Goal: Task Accomplishment & Management: Manage account settings

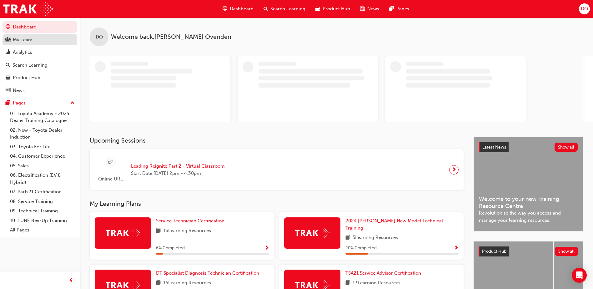
click at [30, 40] on div "My Team" at bounding box center [23, 39] width 20 height 7
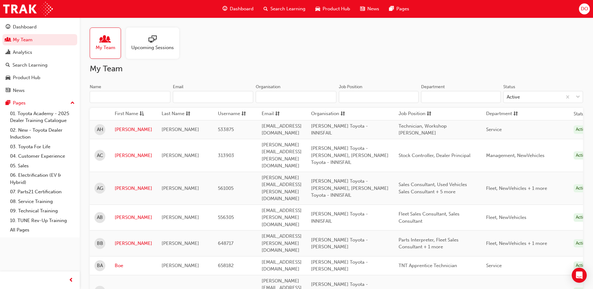
click at [131, 96] on input "Name" at bounding box center [130, 97] width 81 height 12
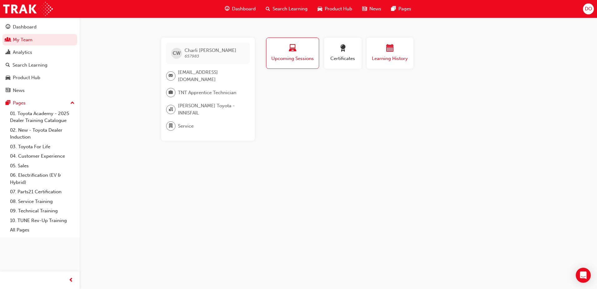
click at [385, 56] on span "Learning History" at bounding box center [390, 58] width 37 height 7
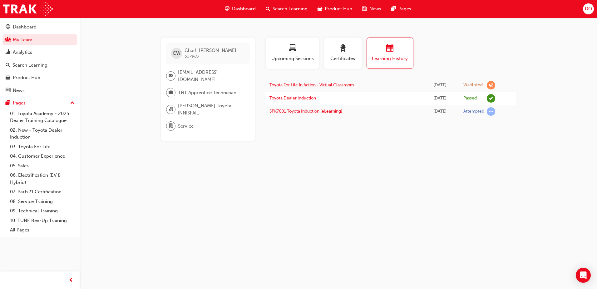
click at [299, 83] on link "Toyota For Life In Action - Virtual Classroom" at bounding box center [312, 84] width 84 height 5
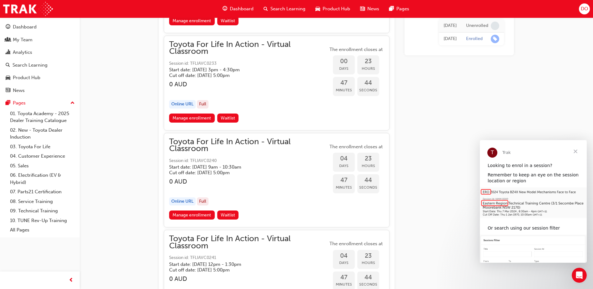
scroll to position [1219, 0]
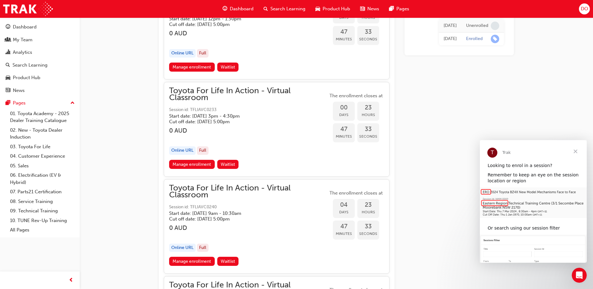
click at [309, 257] on div "Manage enrollment Waitlist" at bounding box center [276, 263] width 215 height 12
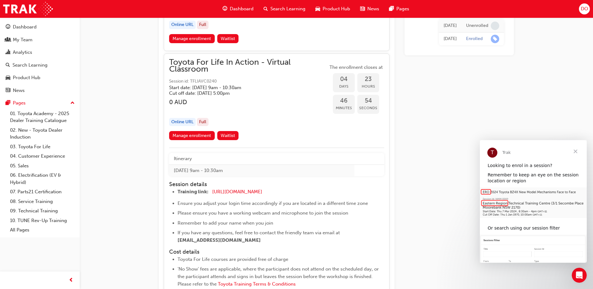
scroll to position [1344, 0]
click at [187, 140] on link "Manage enrollment" at bounding box center [192, 136] width 46 height 9
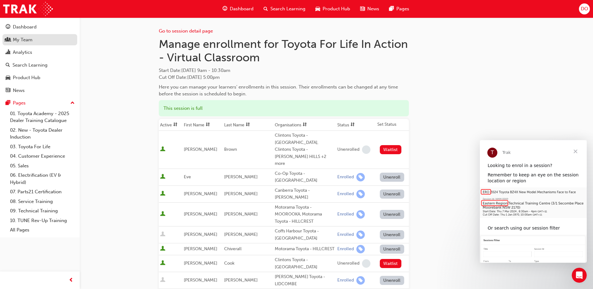
click at [26, 35] on link "My Team" at bounding box center [39, 40] width 75 height 12
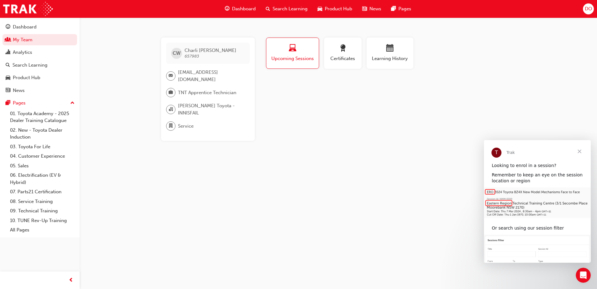
click at [281, 62] on span "Upcoming Sessions" at bounding box center [292, 58] width 43 height 7
click at [373, 48] on div "button" at bounding box center [390, 49] width 37 height 10
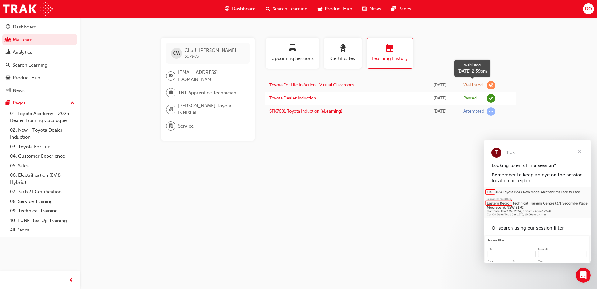
click at [493, 85] on span "learningRecordVerb_WAITLIST-icon" at bounding box center [491, 85] width 8 height 8
click at [475, 84] on div "Waitlisted" at bounding box center [473, 85] width 19 height 6
click at [336, 82] on link "Toyota For Life In Action - Virtual Classroom" at bounding box center [312, 84] width 84 height 5
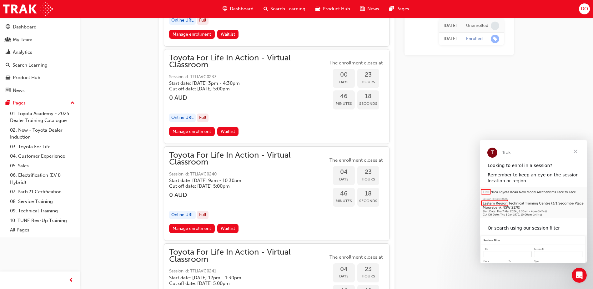
scroll to position [1308, 0]
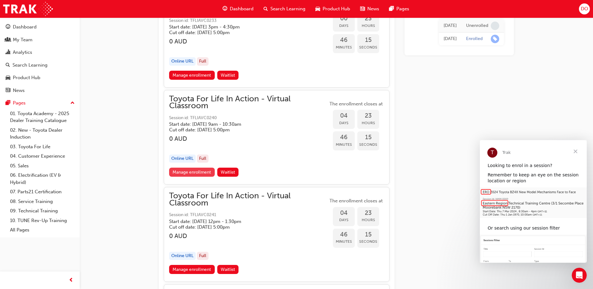
click at [197, 173] on link "Manage enrollment" at bounding box center [192, 171] width 46 height 9
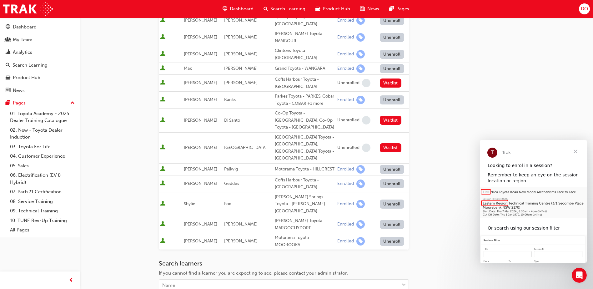
scroll to position [349, 0]
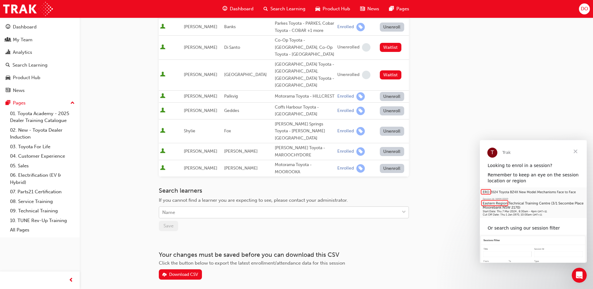
click at [186, 207] on div "Name" at bounding box center [279, 212] width 240 height 11
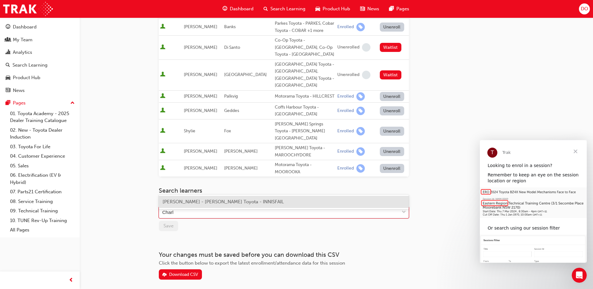
type input "Charli"
click at [204, 202] on span "[PERSON_NAME] - [PERSON_NAME] Toyota - INNISFAIL" at bounding box center [222, 202] width 121 height 6
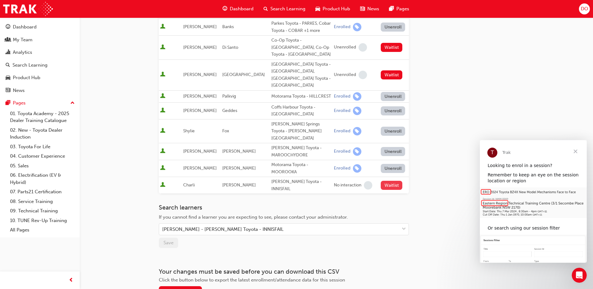
click at [389, 181] on button "Waitlist" at bounding box center [392, 185] width 22 height 9
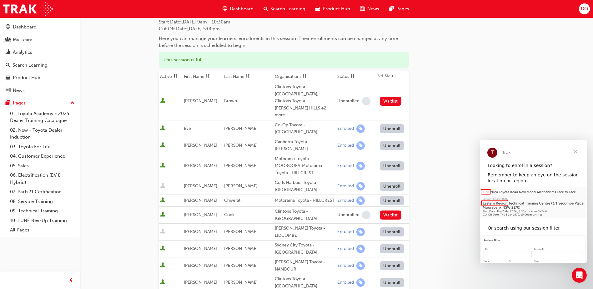
scroll to position [19, 0]
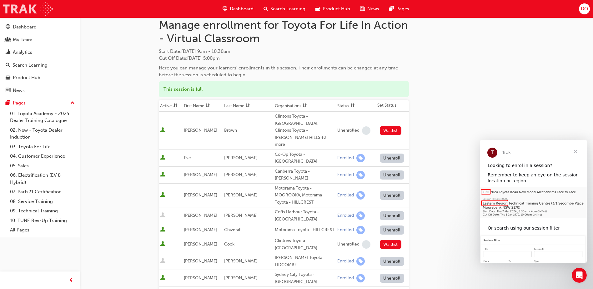
click at [28, 10] on img at bounding box center [28, 9] width 50 height 14
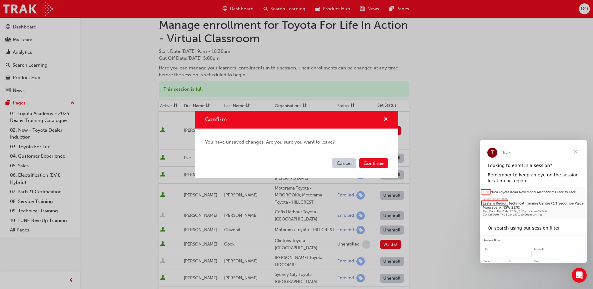
click at [342, 165] on button "Cancel" at bounding box center [344, 163] width 24 height 10
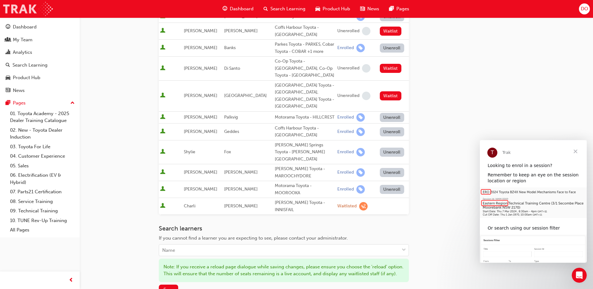
scroll to position [394, 0]
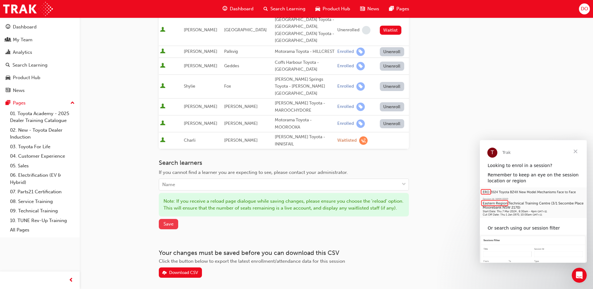
click at [167, 221] on span "Save" at bounding box center [168, 224] width 10 height 6
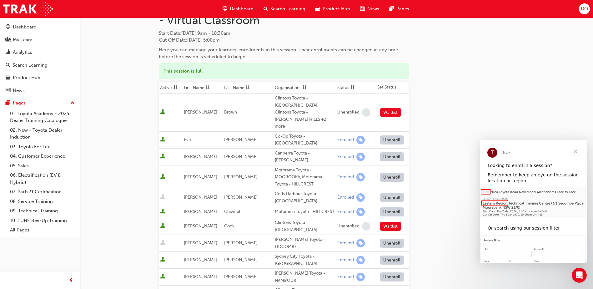
scroll to position [0, 0]
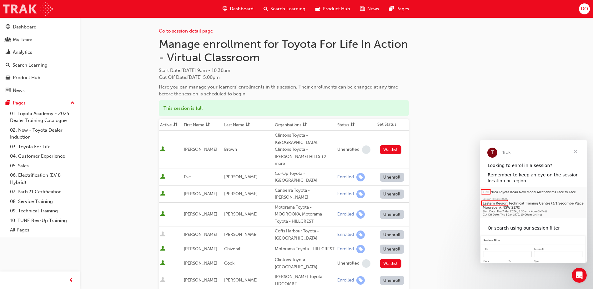
click at [21, 6] on img at bounding box center [28, 9] width 50 height 14
